Goal: Task Accomplishment & Management: Use online tool/utility

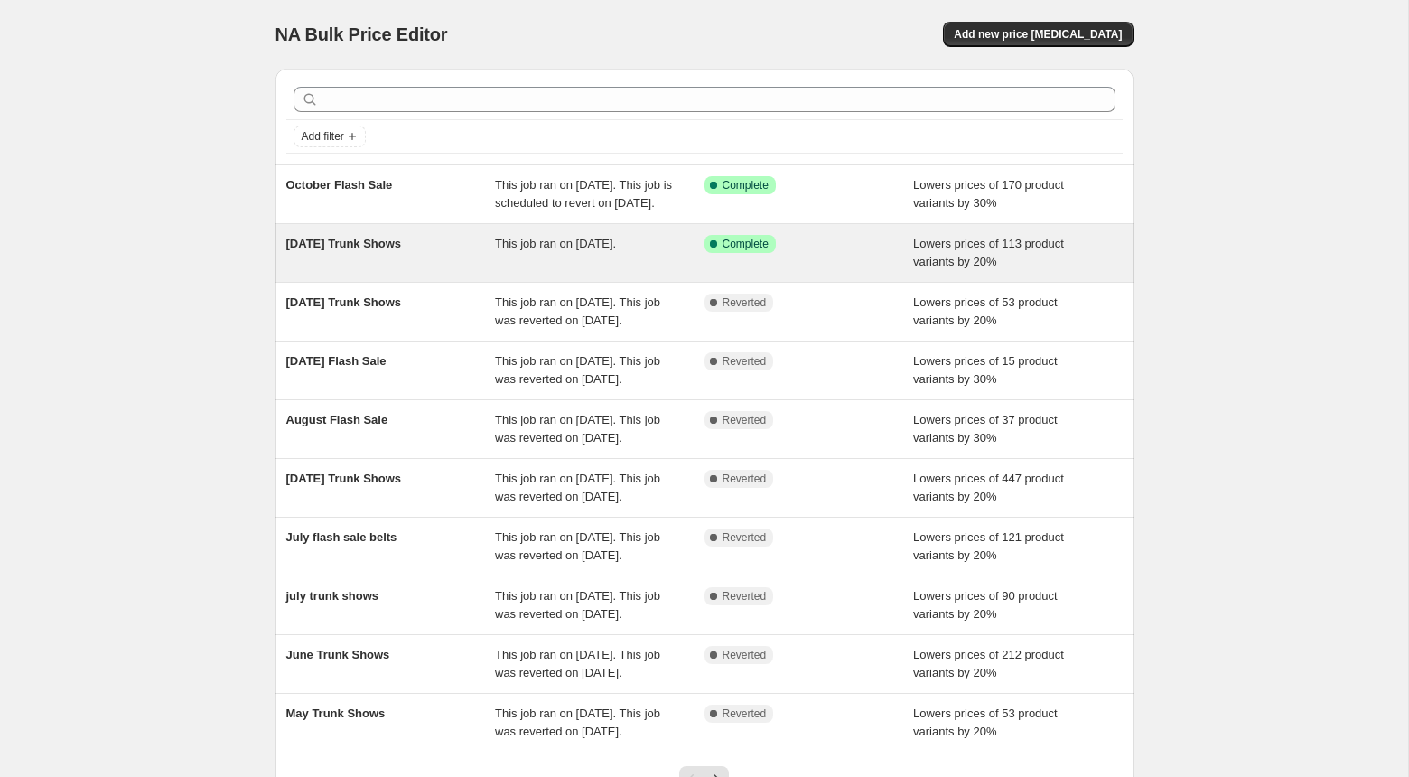
click at [576, 271] on div "This job ran on [DATE]." at bounding box center [600, 253] width 210 height 36
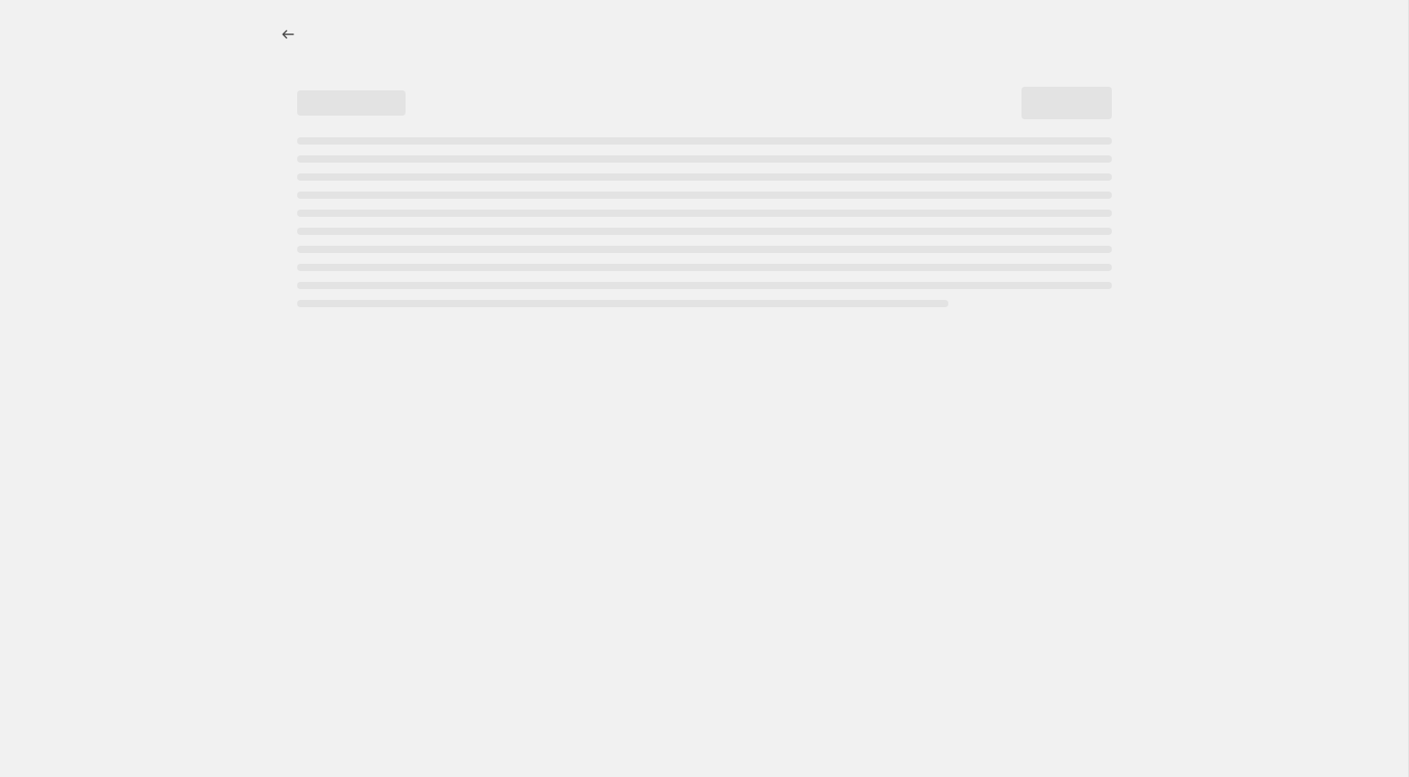
select select "percentage"
select select "no_change"
select select "vendor"
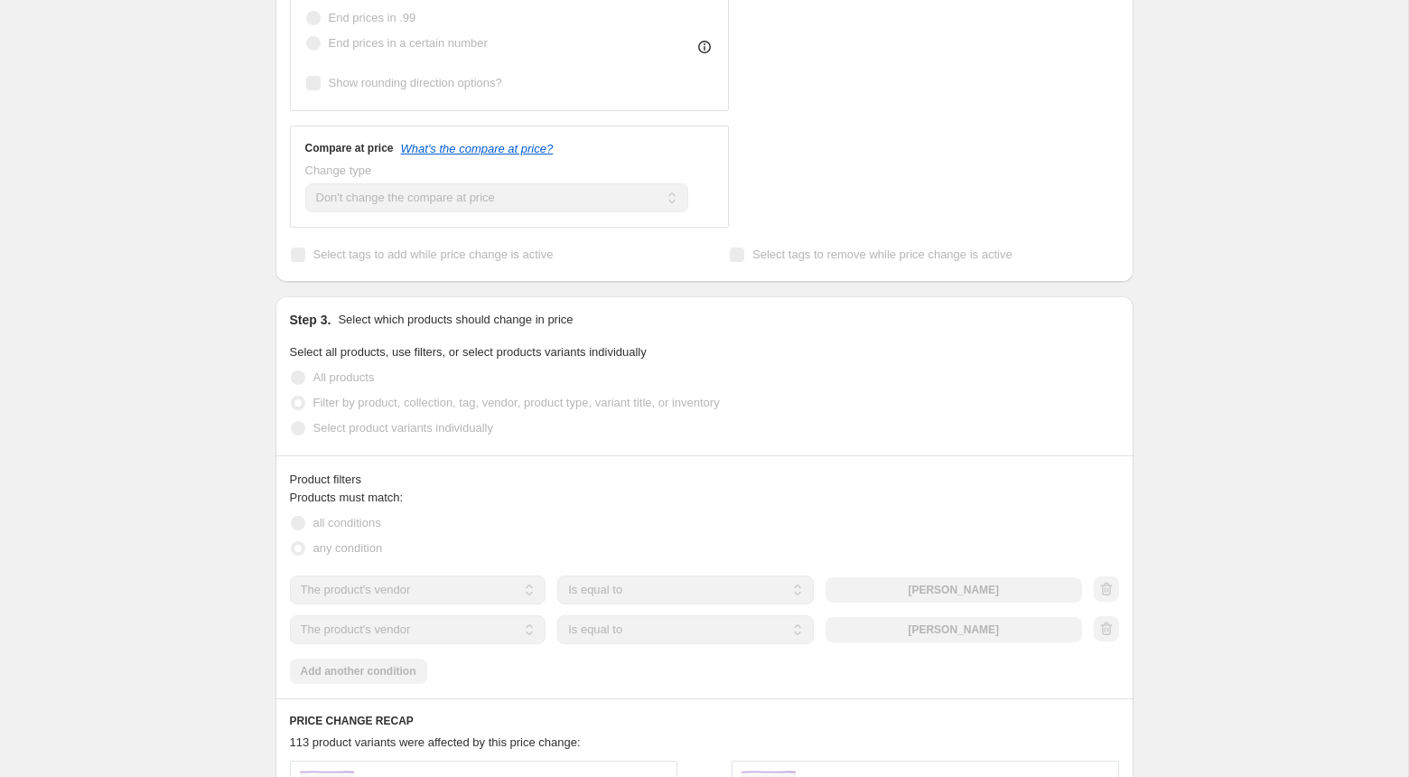
scroll to position [723, 0]
